Goal: Information Seeking & Learning: Compare options

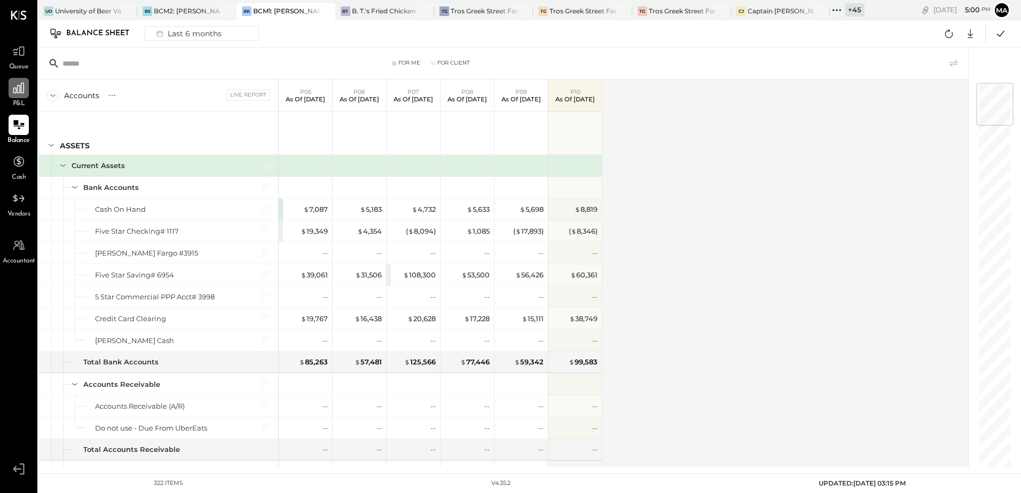
click at [20, 92] on icon at bounding box center [19, 88] width 14 height 14
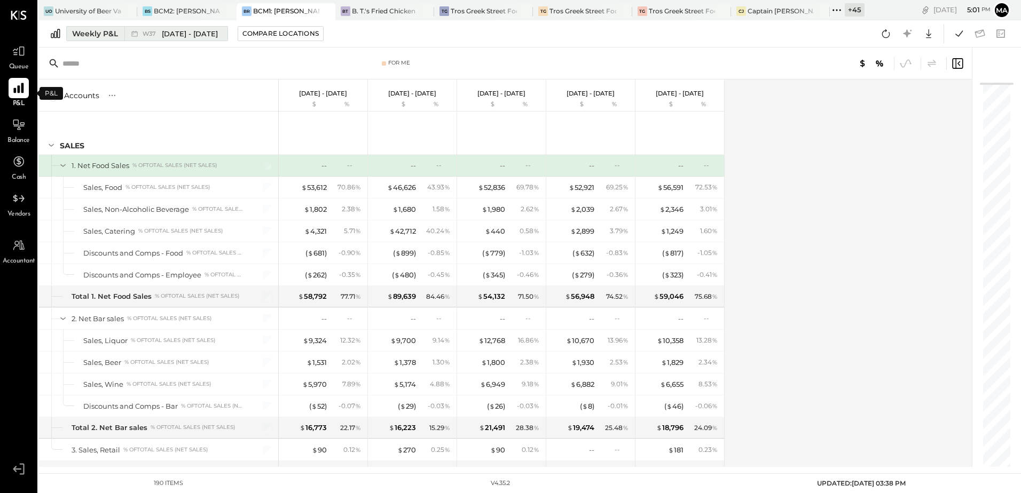
click at [109, 36] on div "Weekly P&L" at bounding box center [95, 33] width 46 height 11
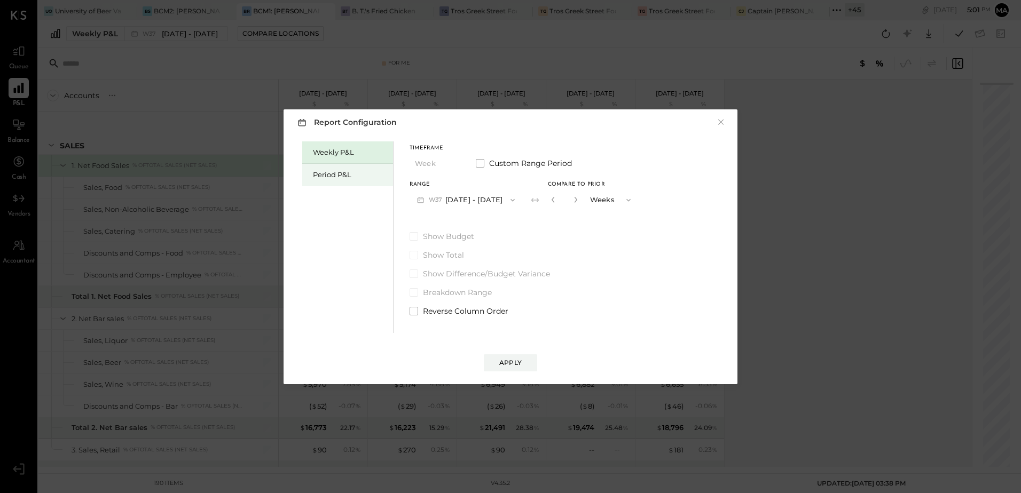
click at [332, 175] on div "Period P&L" at bounding box center [350, 175] width 75 height 10
click at [478, 201] on button "P10 [DATE] - [DATE]" at bounding box center [464, 200] width 109 height 20
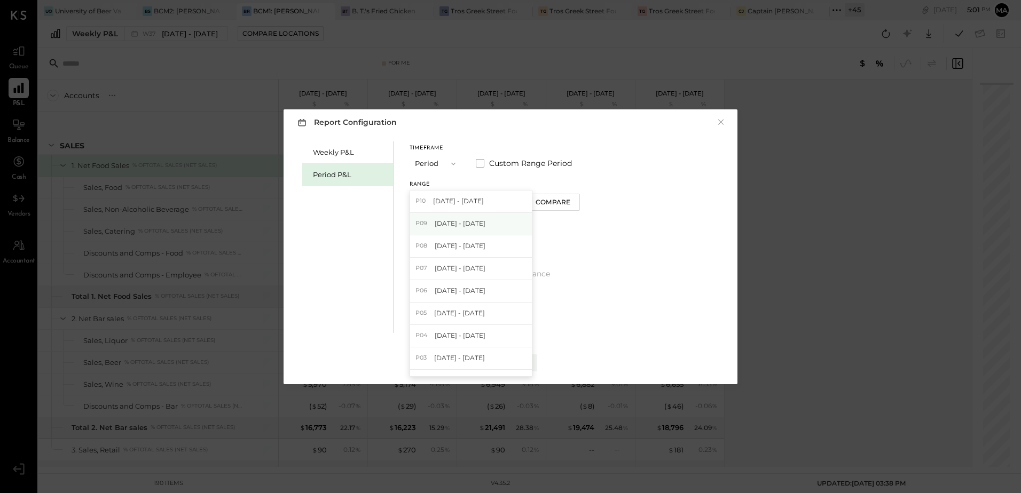
click at [485, 227] on span "[DATE] - [DATE]" at bounding box center [460, 223] width 51 height 9
click at [567, 204] on div "Compare" at bounding box center [554, 202] width 35 height 9
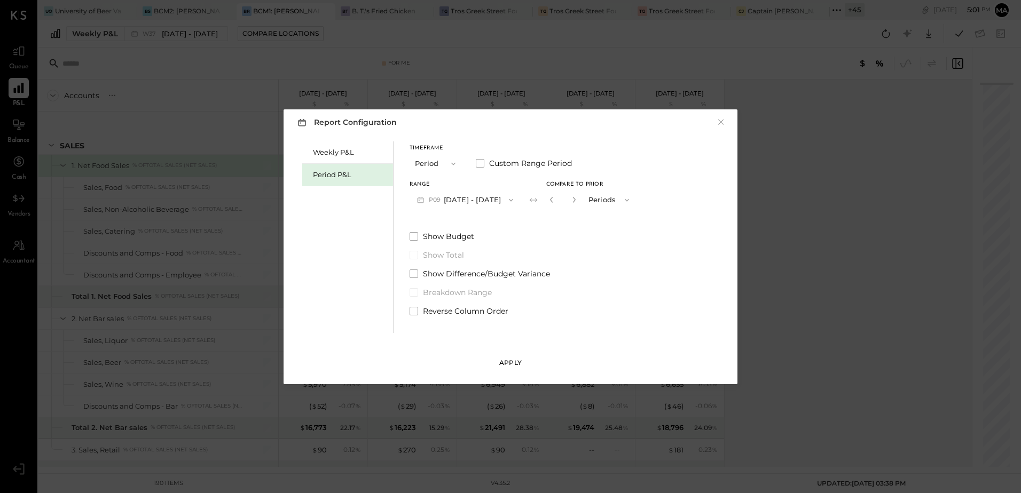
click at [514, 367] on div "Apply" at bounding box center [510, 362] width 22 height 9
